Goal: Task Accomplishment & Management: Manage account settings

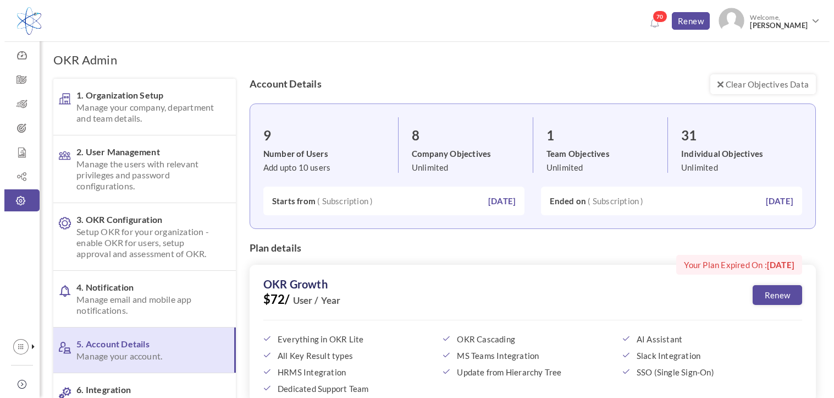
scroll to position [61, 0]
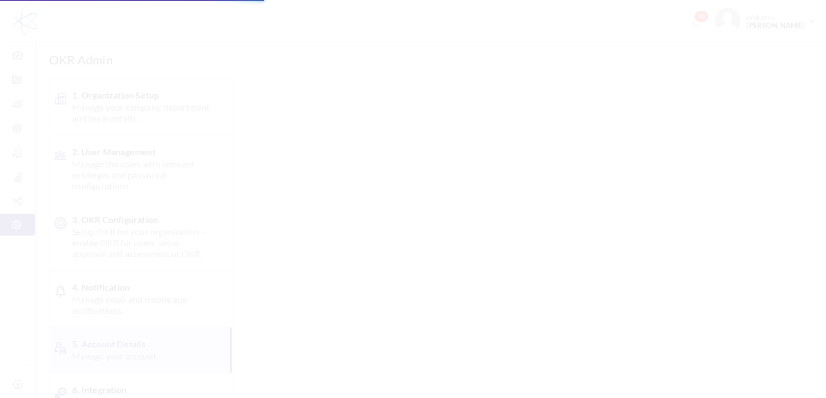
scroll to position [61, 0]
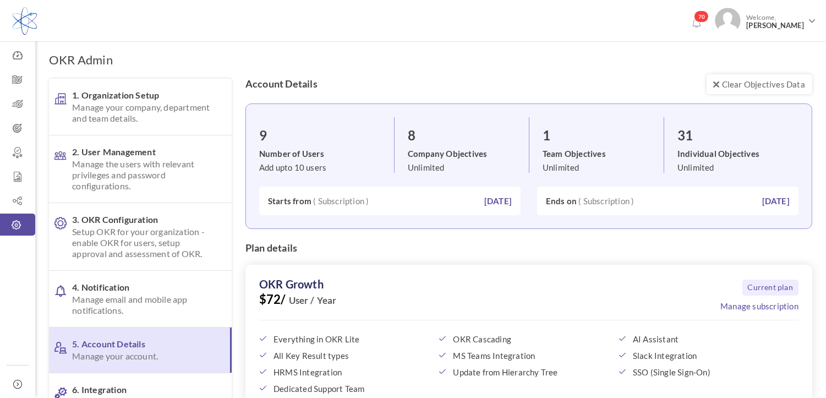
scroll to position [61, 0]
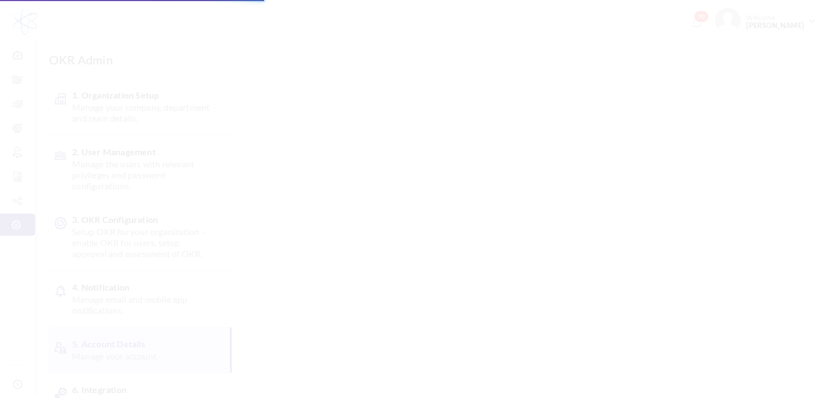
scroll to position [61, 0]
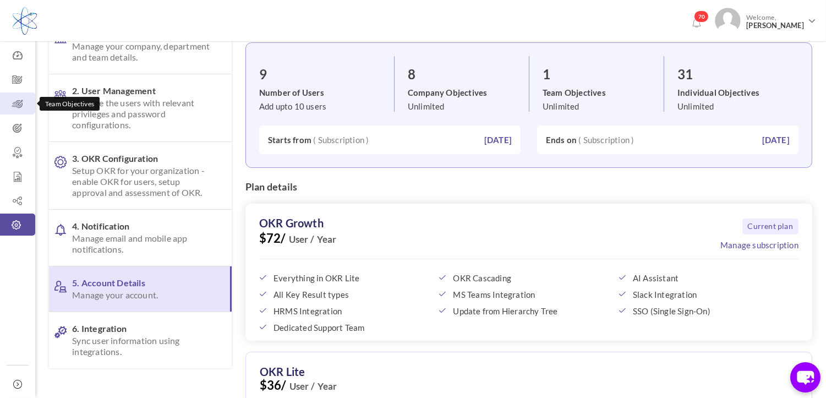
click at [13, 107] on icon at bounding box center [17, 103] width 35 height 11
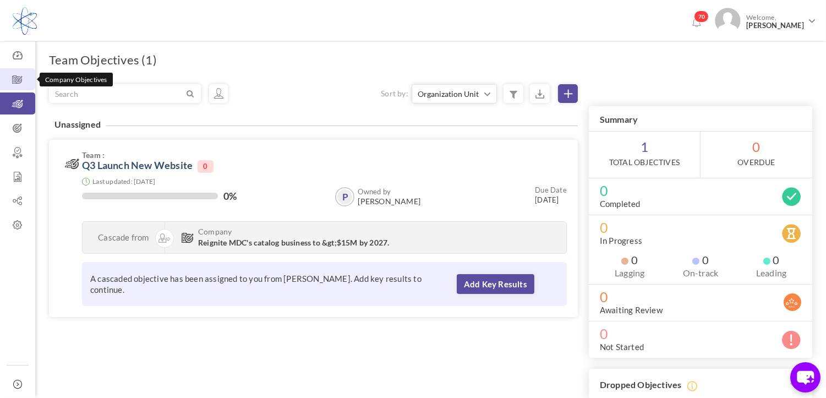
click at [22, 84] on icon at bounding box center [17, 79] width 35 height 11
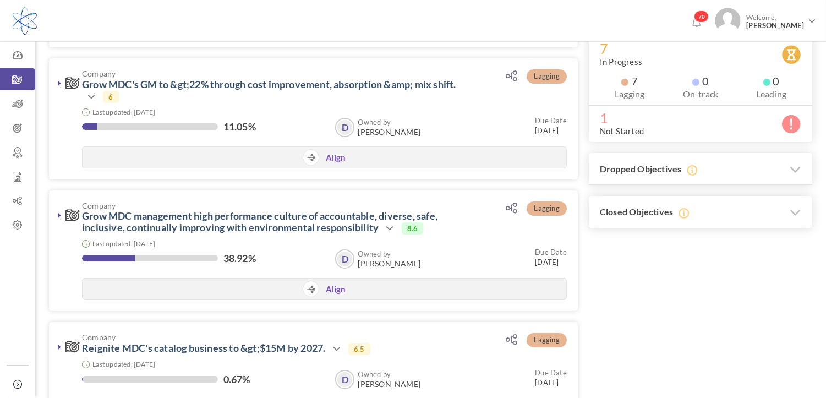
scroll to position [305, 0]
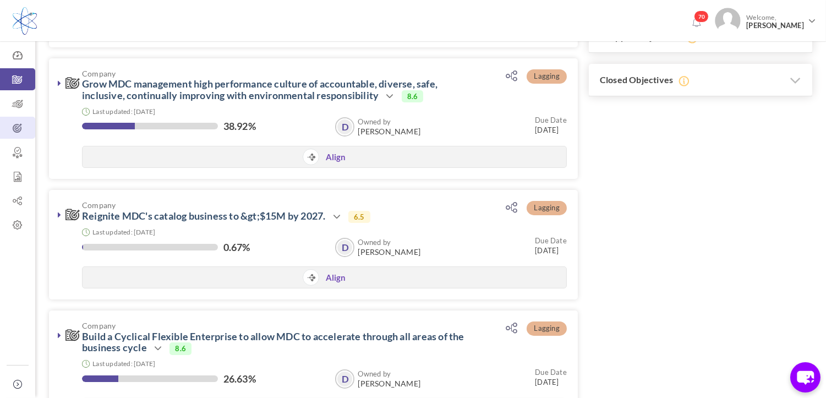
click at [13, 131] on icon at bounding box center [17, 128] width 35 height 11
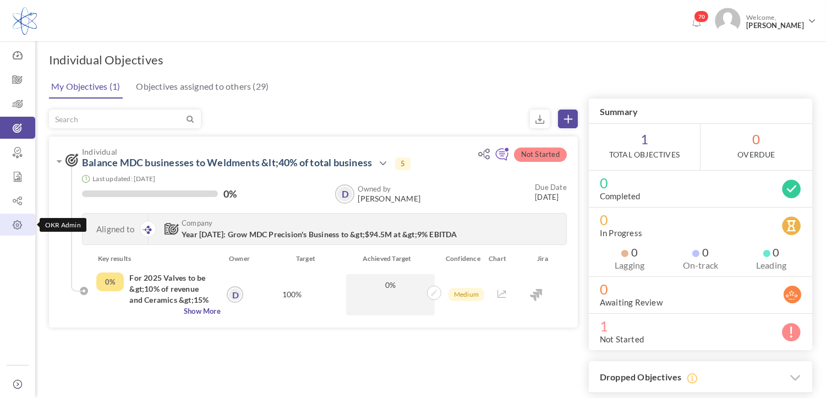
click at [19, 222] on icon at bounding box center [17, 224] width 35 height 11
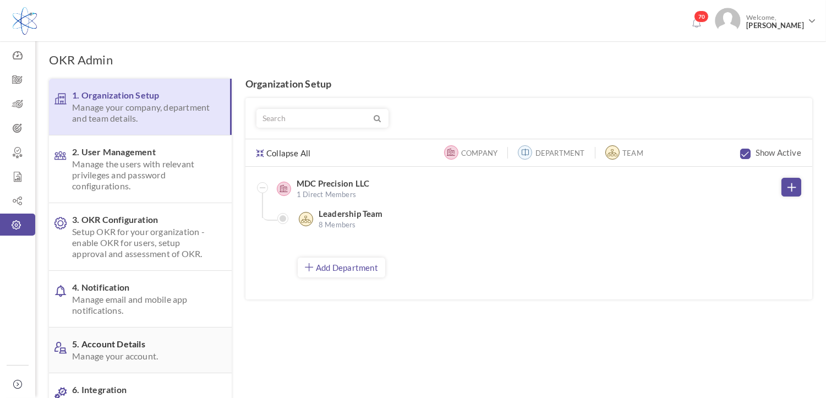
click at [136, 342] on span "5. Account Details Manage your account." at bounding box center [143, 349] width 142 height 23
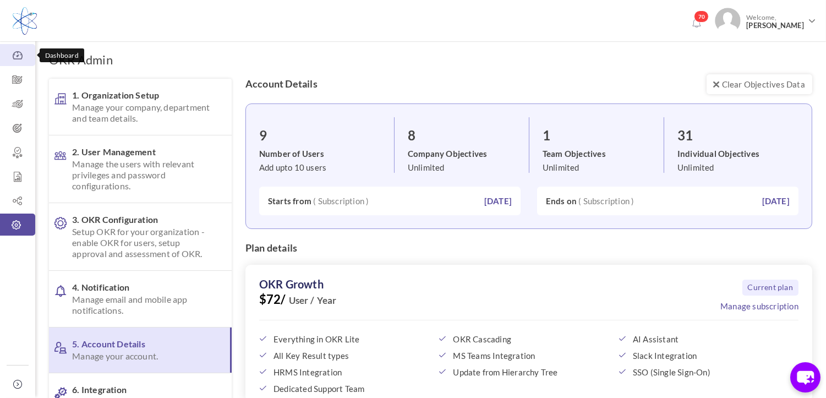
click at [18, 54] on icon at bounding box center [17, 55] width 35 height 11
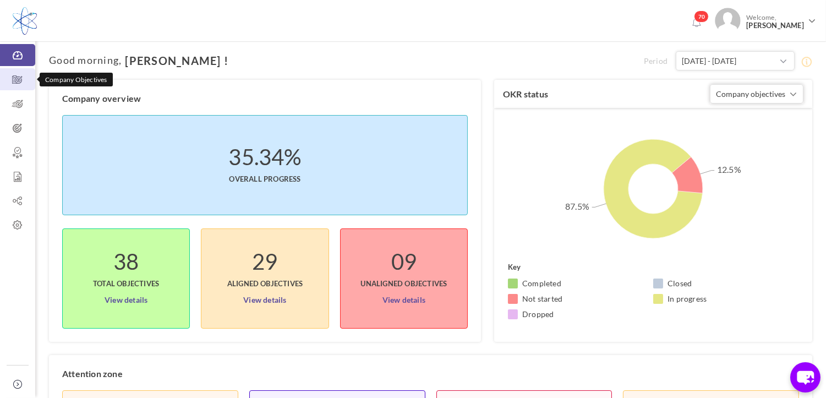
click at [15, 79] on icon at bounding box center [17, 79] width 35 height 11
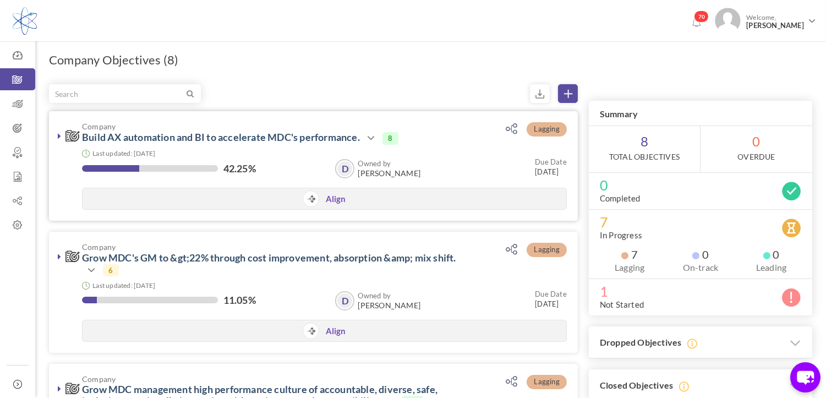
scroll to position [61, 0]
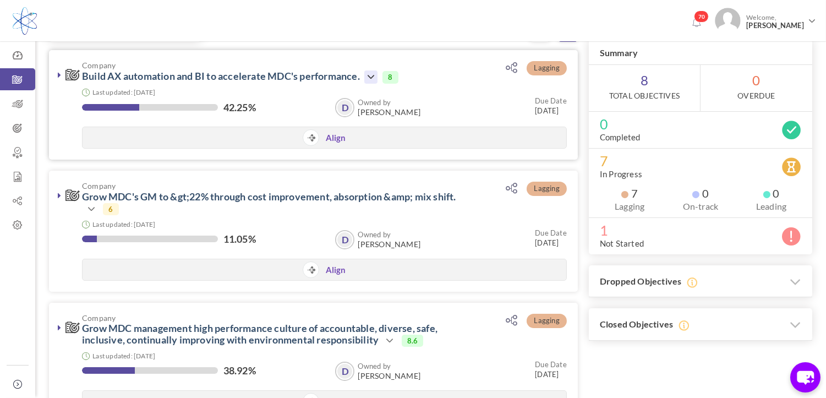
click at [370, 71] on icon at bounding box center [370, 76] width 13 height 13
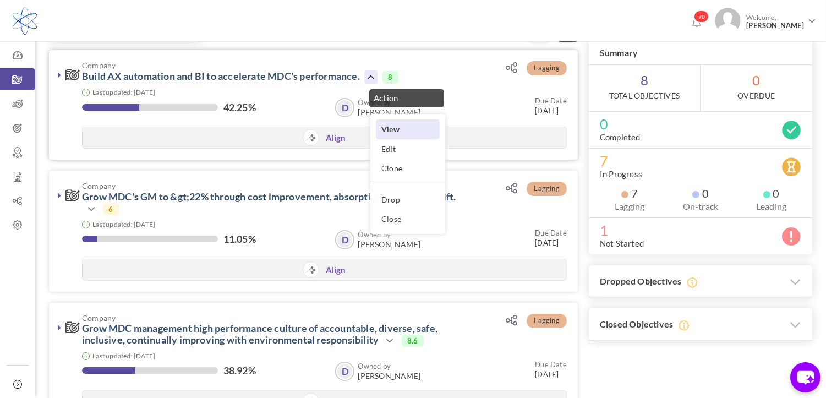
click at [411, 132] on link "View" at bounding box center [408, 128] width 64 height 19
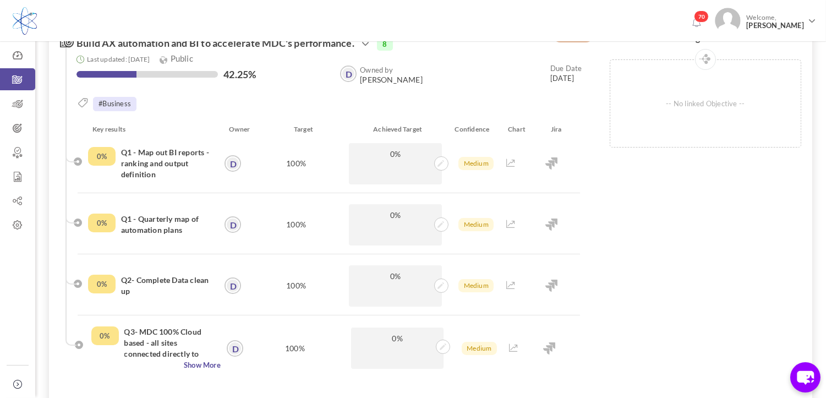
scroll to position [244, 0]
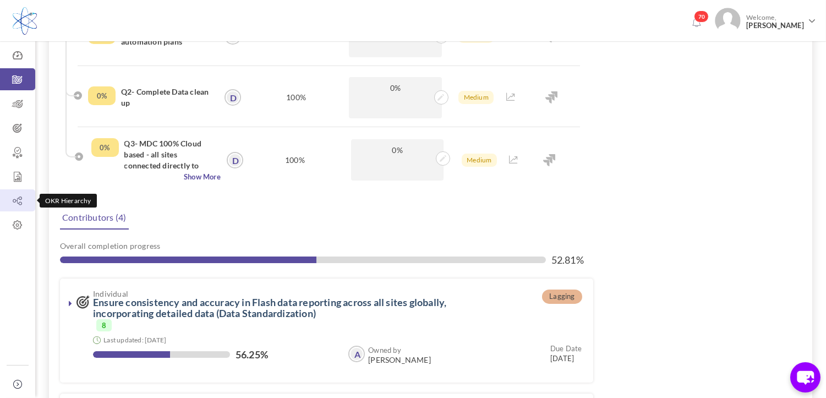
click at [10, 206] on icon at bounding box center [17, 200] width 35 height 11
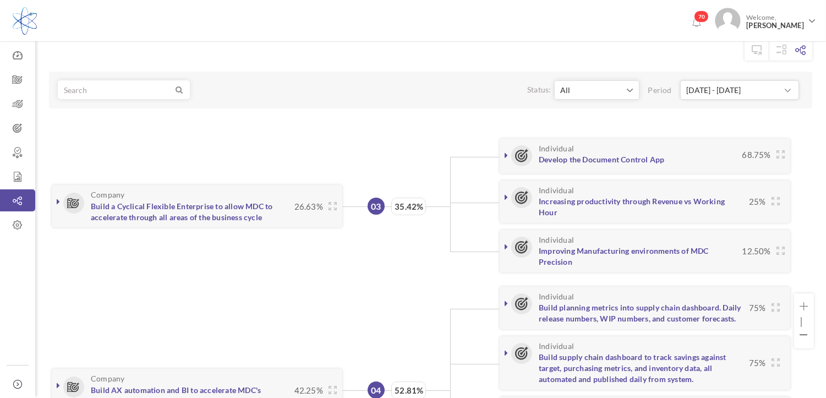
scroll to position [122, 0]
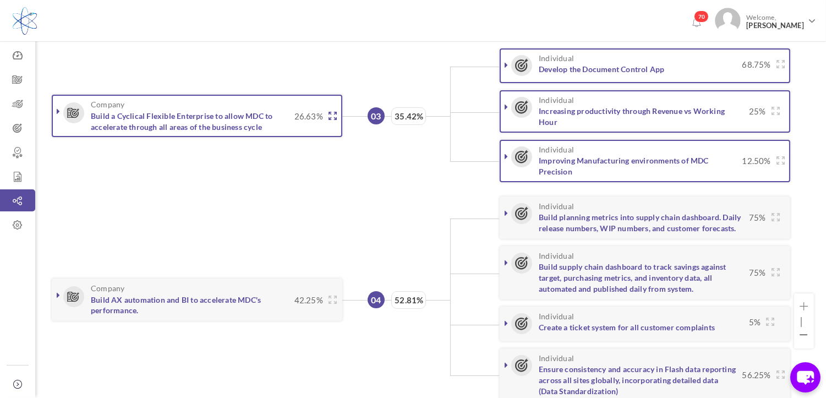
click at [332, 113] on icon at bounding box center [332, 116] width 8 height 8
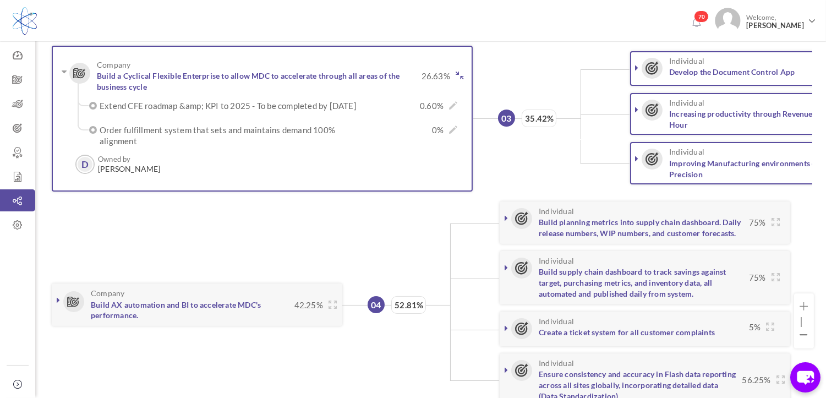
scroll to position [46, 0]
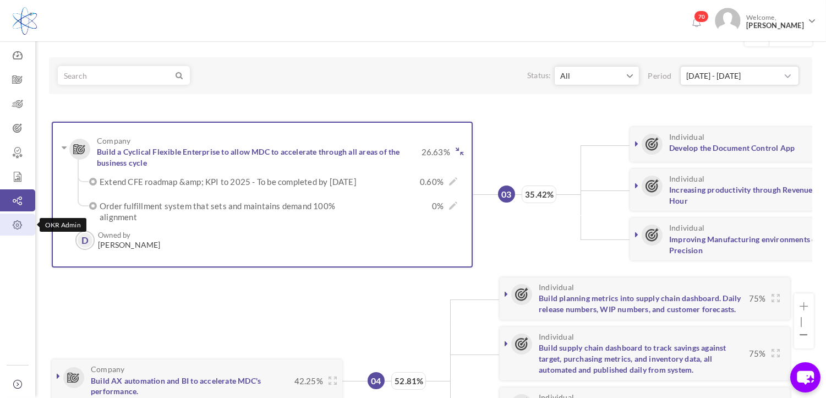
click at [26, 227] on icon at bounding box center [17, 224] width 35 height 11
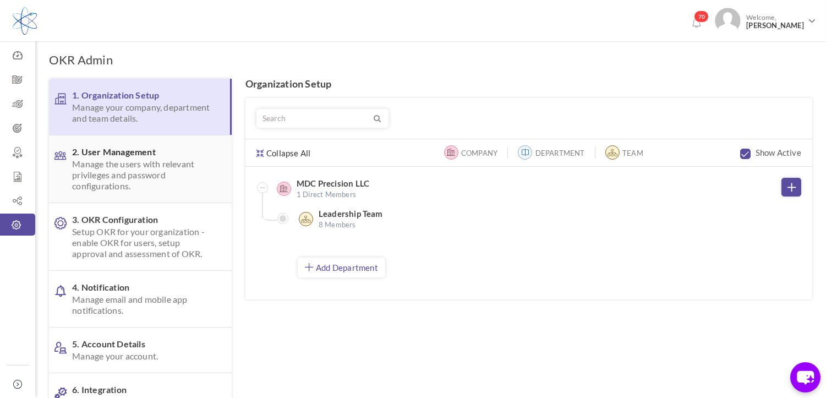
click at [124, 158] on span "Manage the users with relevant privileges and password configurations." at bounding box center [143, 174] width 142 height 33
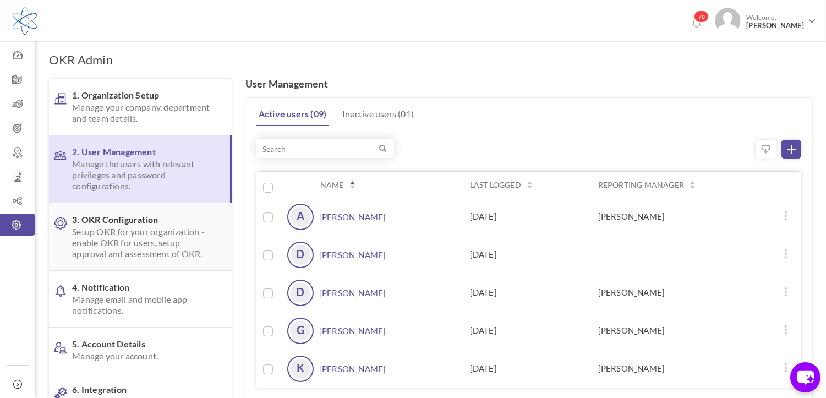
click at [112, 222] on span "3. OKR Configuration Setup OKR for your organization - enable OKR for users, se…" at bounding box center [143, 236] width 142 height 45
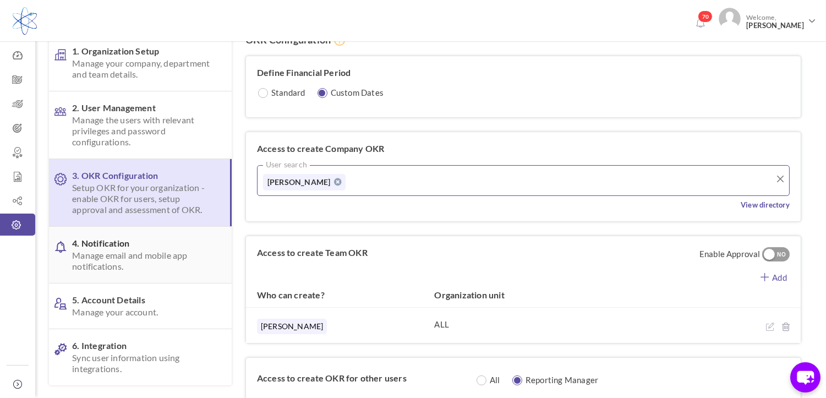
scroll to position [38, 0]
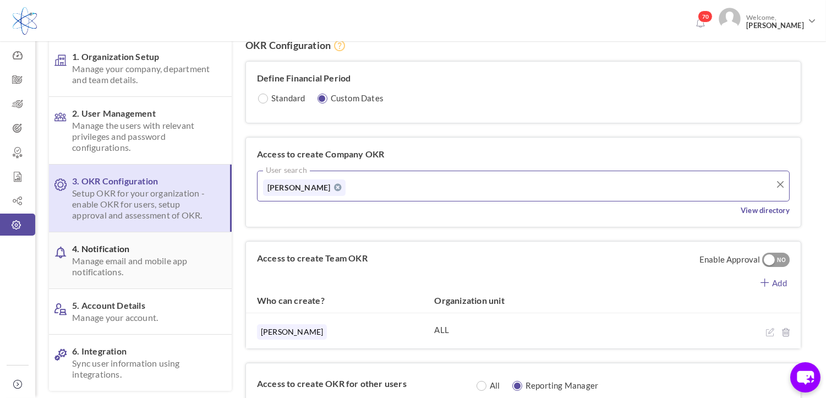
click at [146, 262] on span "Manage email and mobile app notifications." at bounding box center [143, 266] width 142 height 22
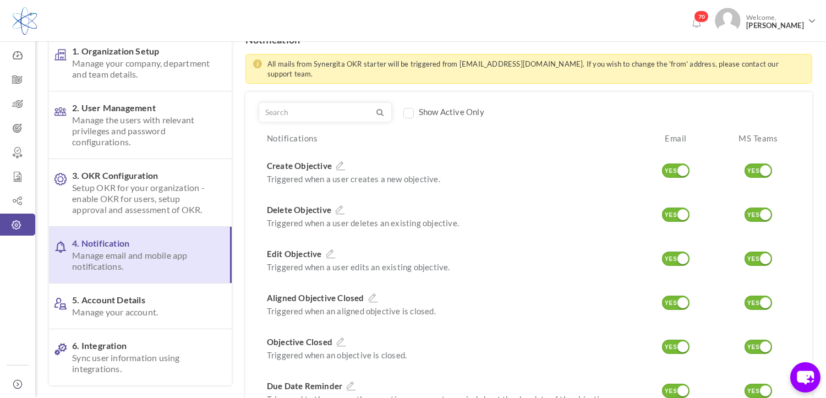
scroll to position [122, 0]
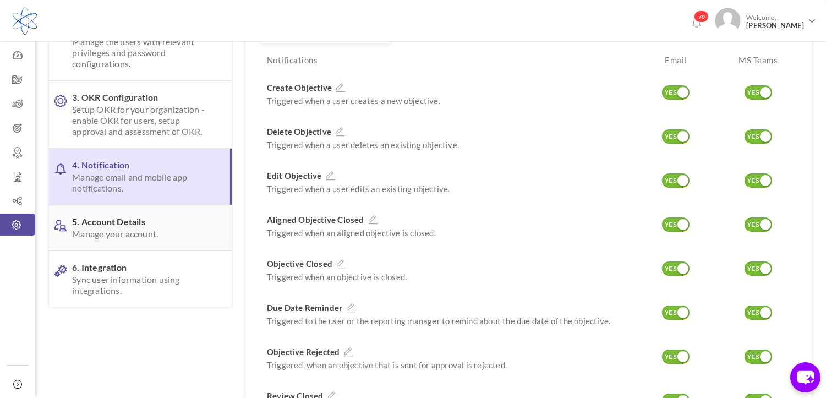
click at [125, 243] on link "5. Account Details Manage your account." at bounding box center [140, 227] width 183 height 45
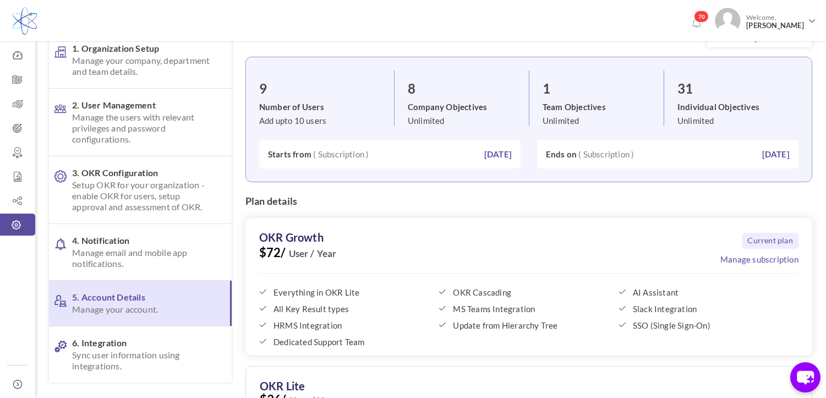
scroll to position [183, 0]
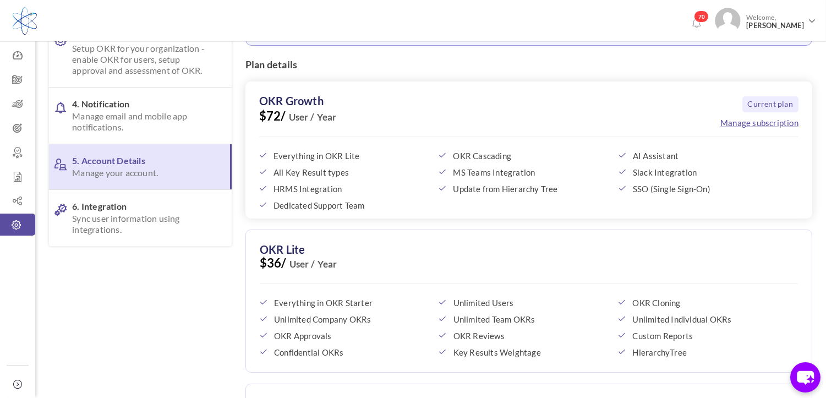
click at [754, 118] on link "Manage subscription" at bounding box center [759, 122] width 78 height 11
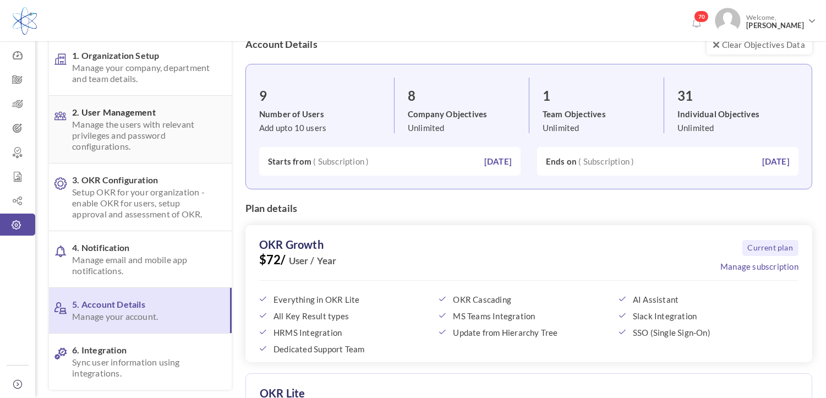
scroll to position [61, 0]
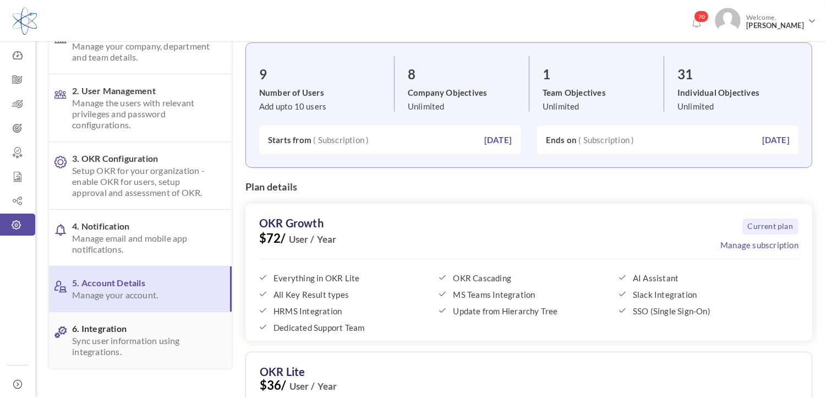
click at [149, 333] on span "6. Integration Sync user information using integrations." at bounding box center [143, 340] width 142 height 34
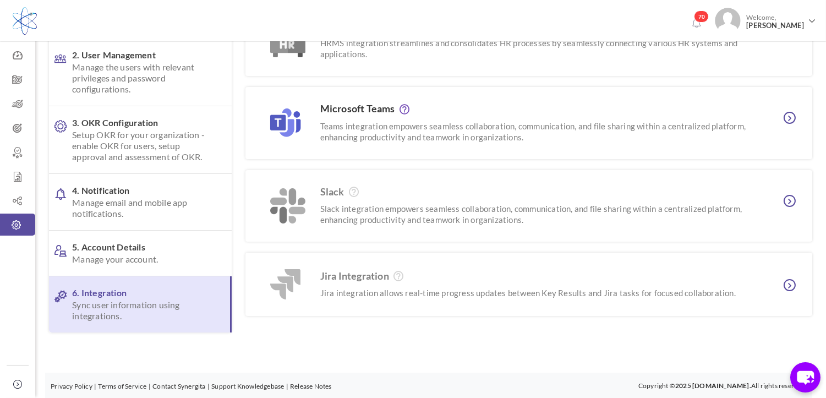
scroll to position [0, 0]
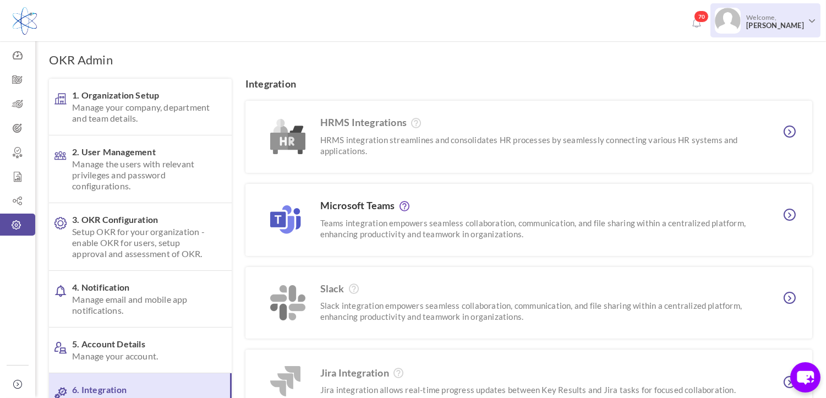
click at [785, 8] on span "Welcome, [PERSON_NAME]" at bounding box center [773, 21] width 66 height 27
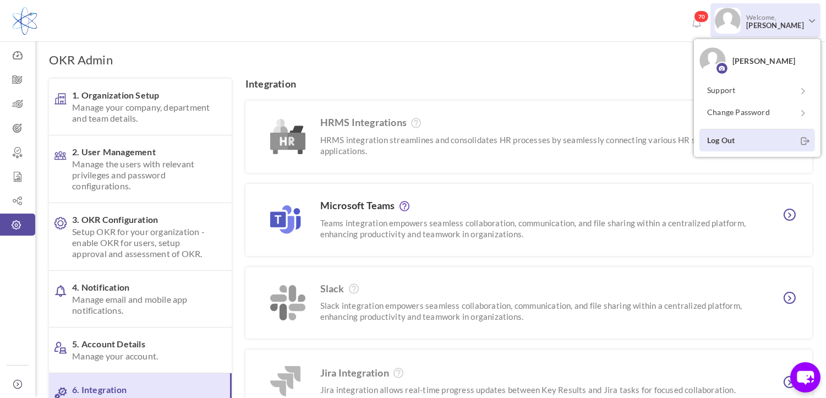
click at [728, 139] on link "Log Out" at bounding box center [756, 140] width 115 height 23
